Goal: Task Accomplishment & Management: Manage account settings

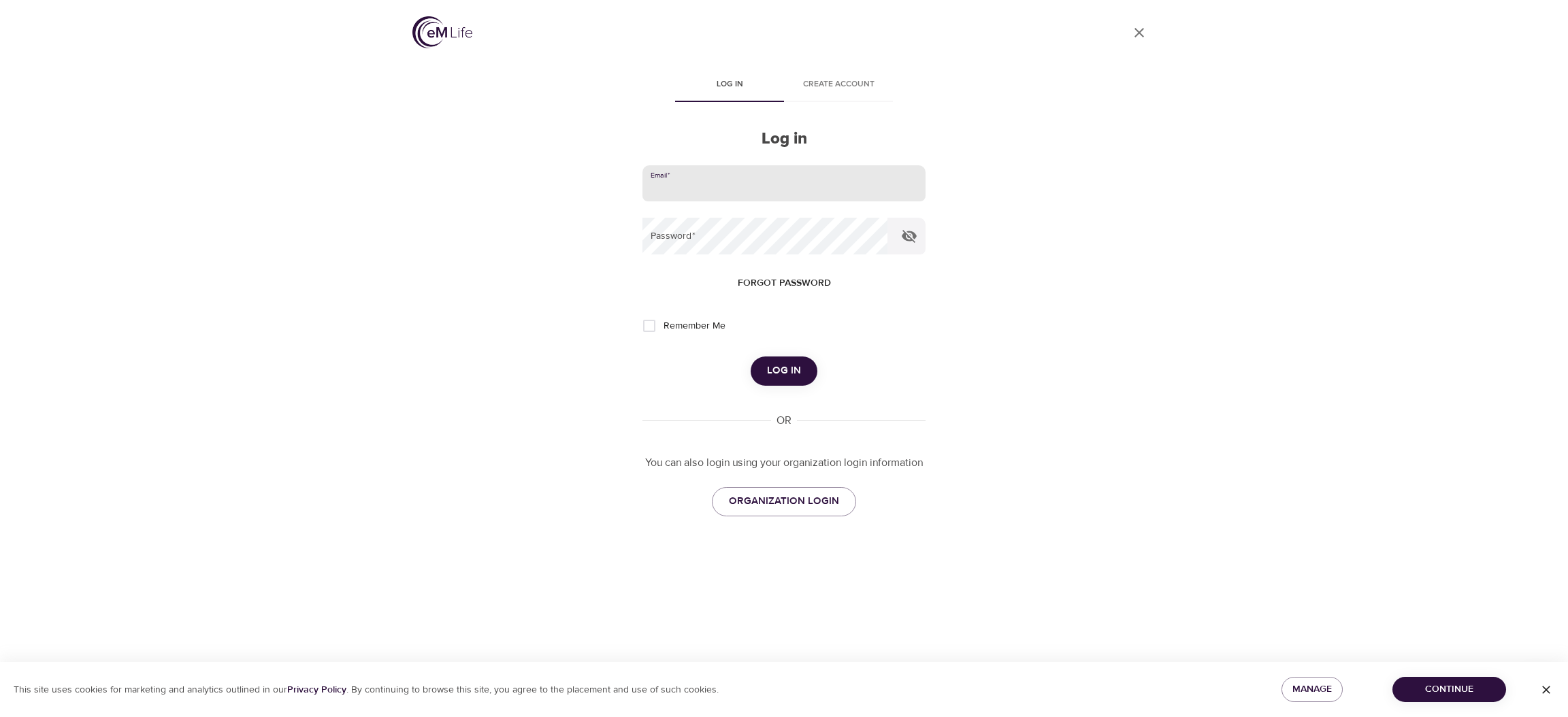
click at [680, 175] on input "email" at bounding box center [784, 184] width 283 height 37
type input "[PERSON_NAME][EMAIL_ADDRESS][DOMAIN_NAME]"
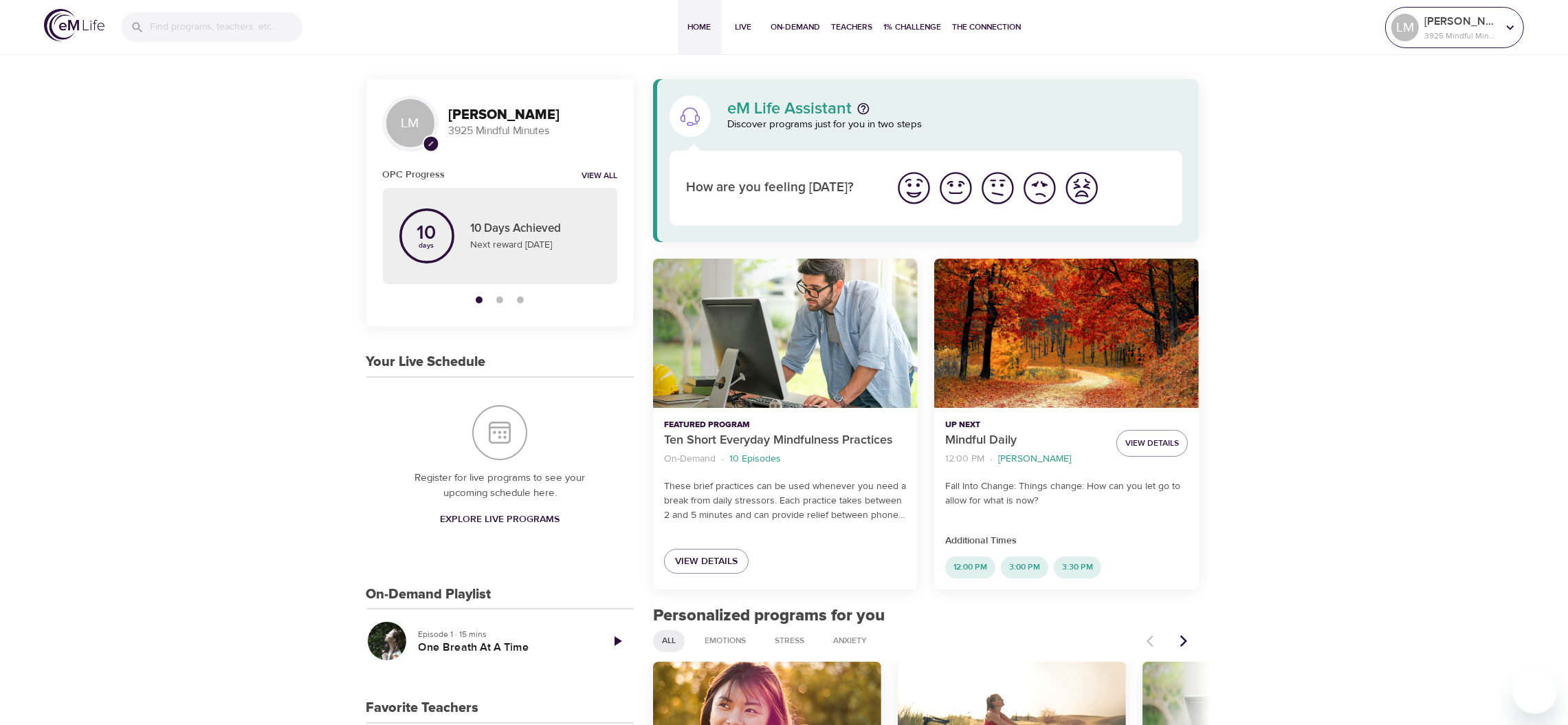
click at [1475, 30] on p "3925 Mindful Minutes" at bounding box center [1461, 36] width 73 height 12
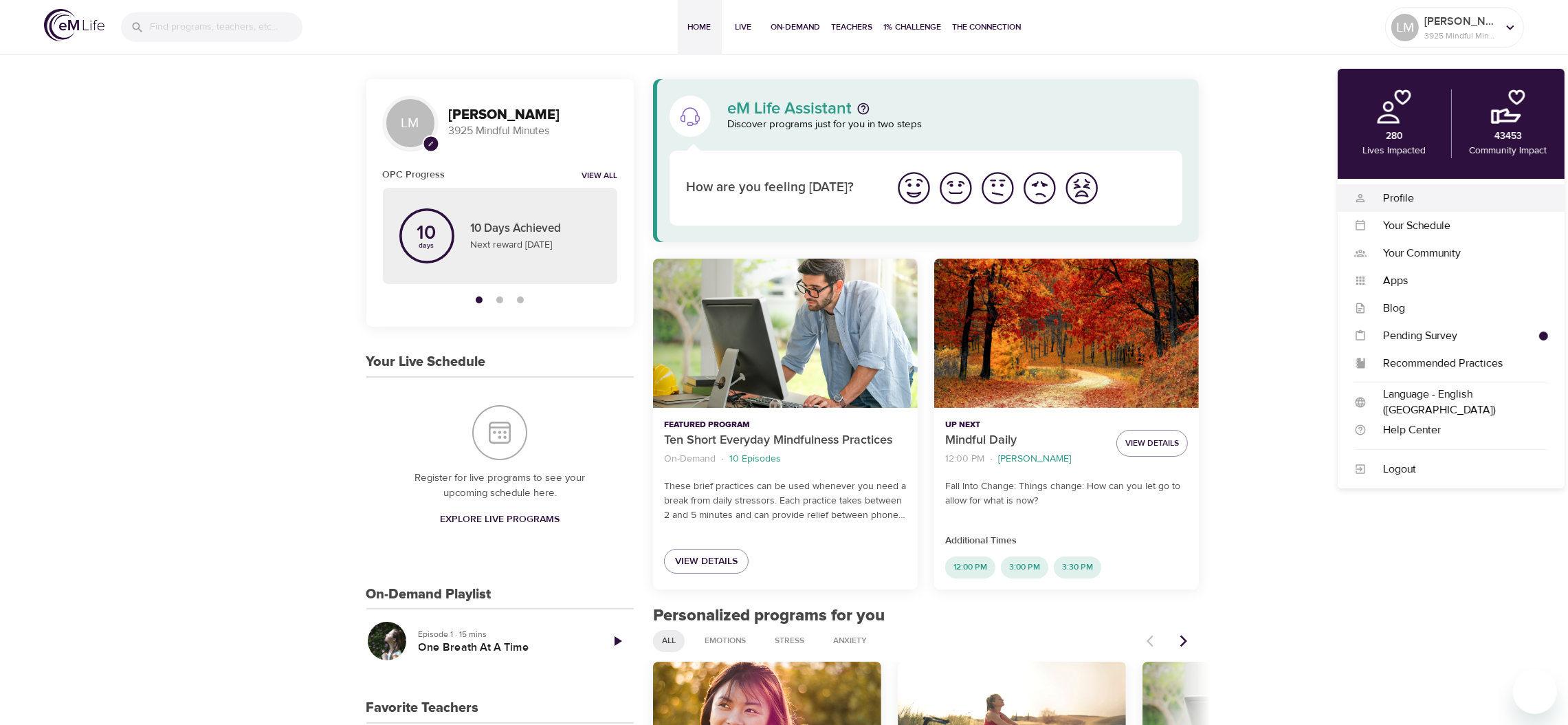
click at [1416, 187] on div "Profile Profile" at bounding box center [1451, 198] width 227 height 27
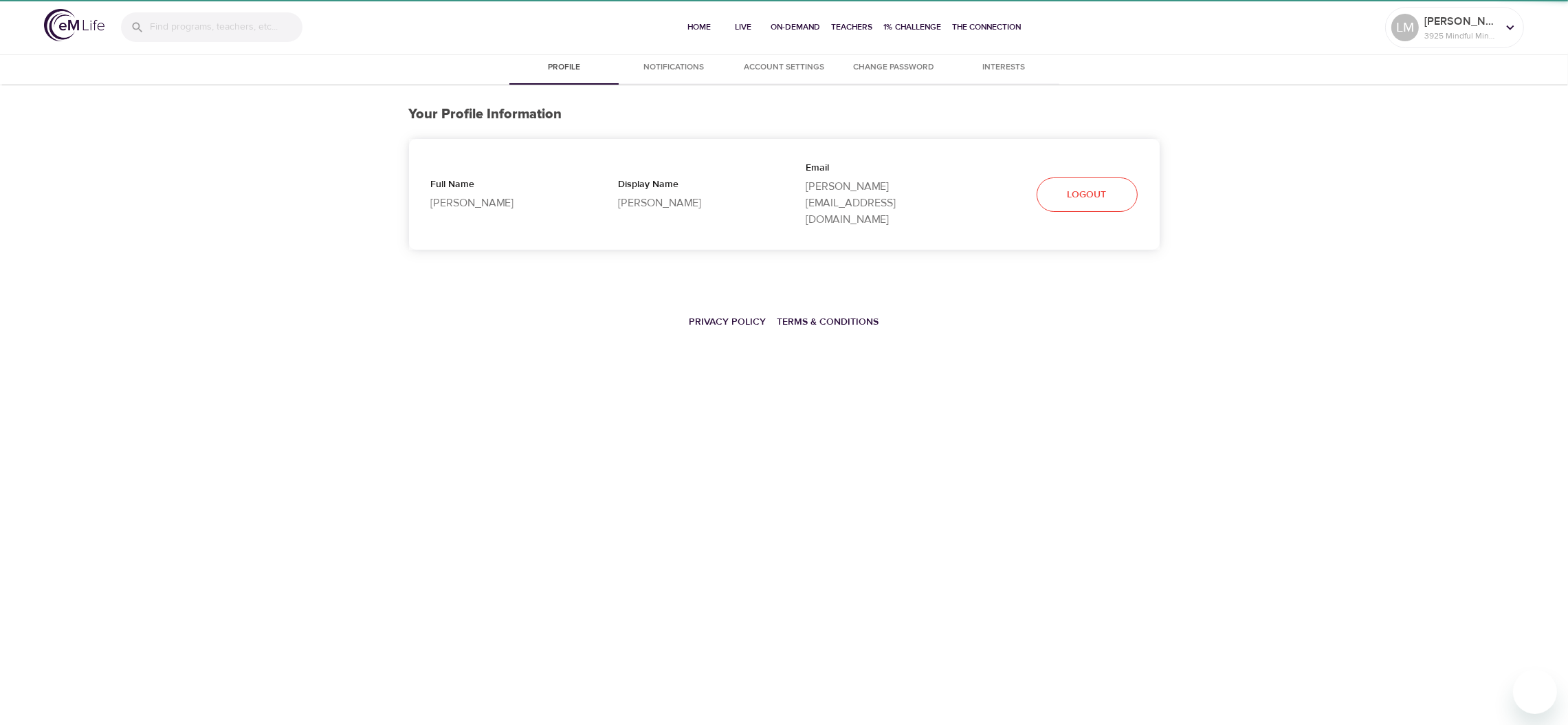
select select "10"
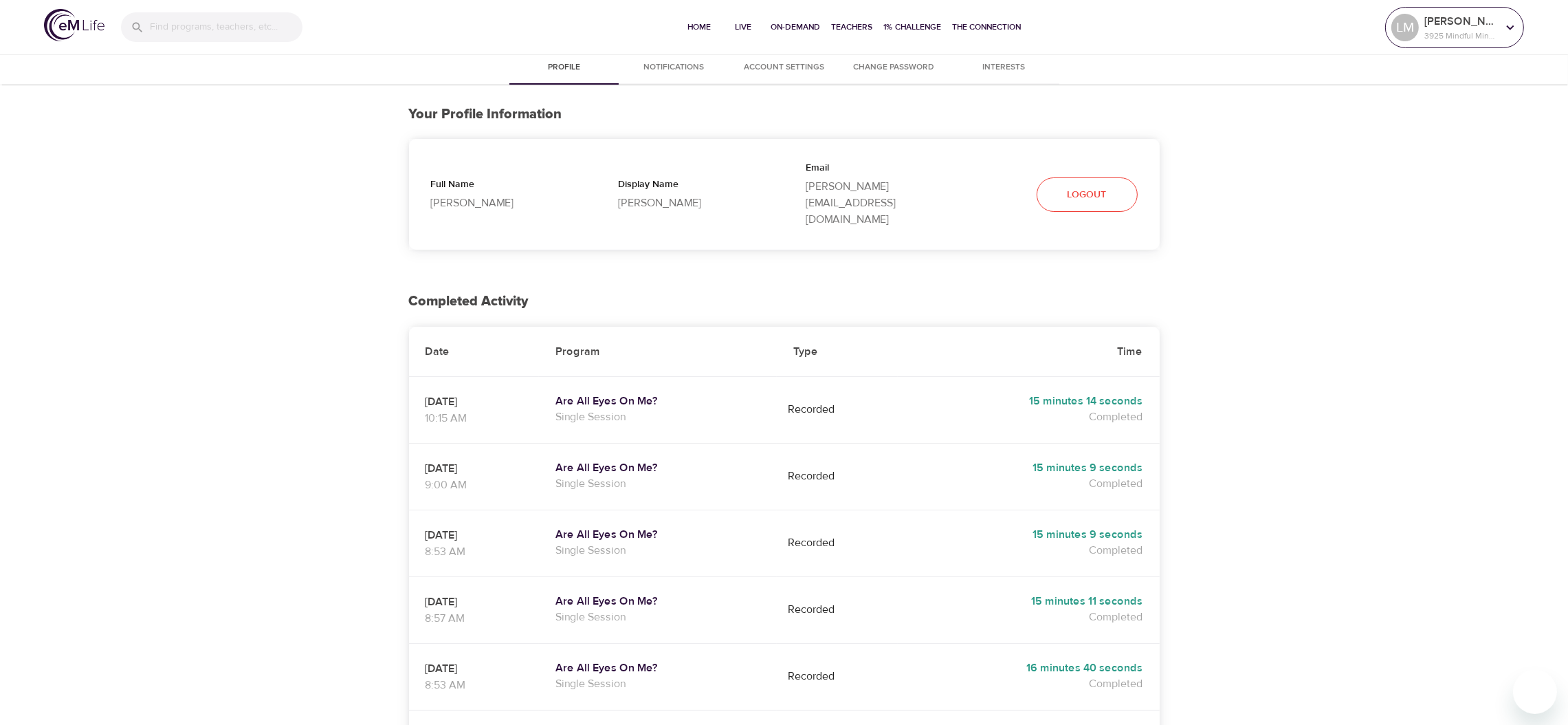
click at [1500, 44] on div "[PERSON_NAME] 3925 Mindful Minutes" at bounding box center [1455, 27] width 132 height 34
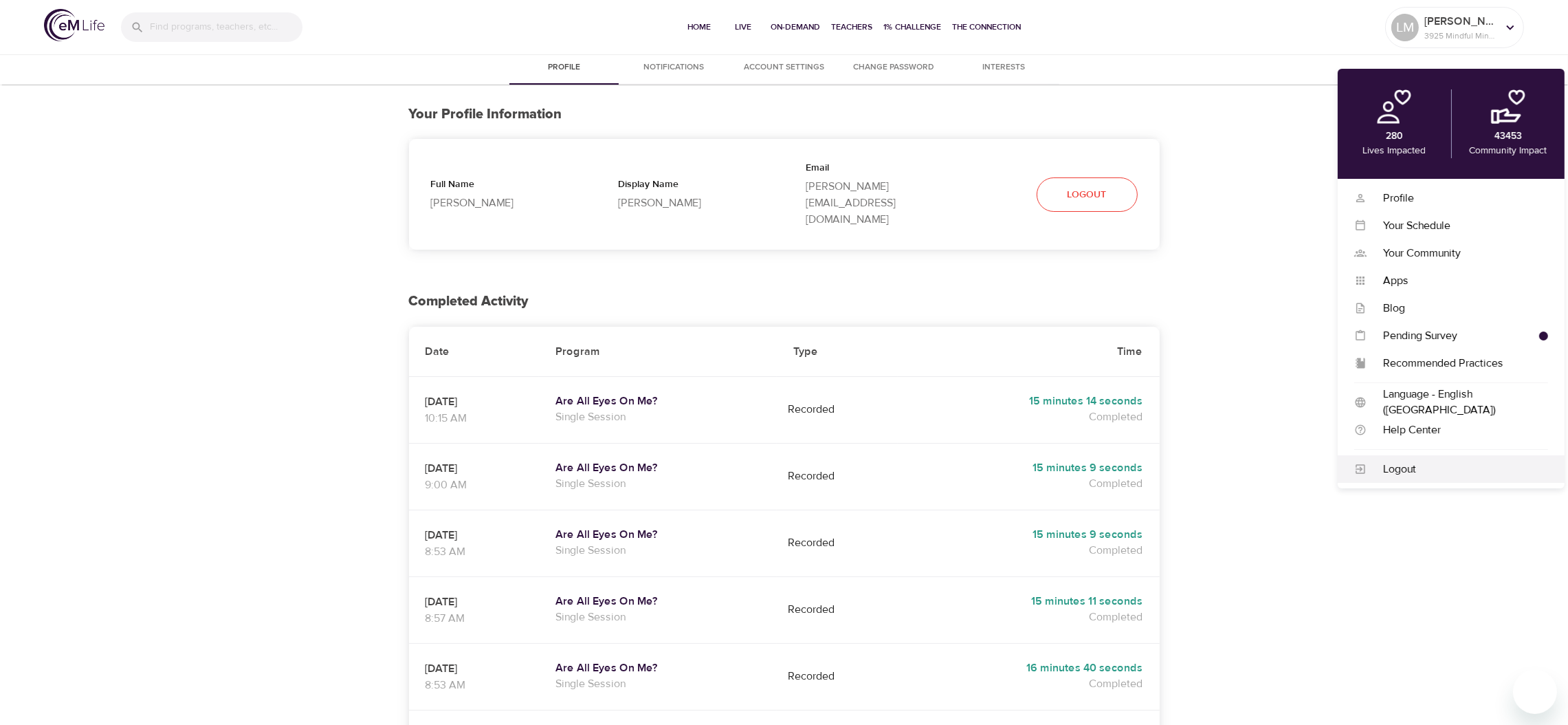
click at [1392, 473] on div "Logout" at bounding box center [1457, 469] width 181 height 16
